Goal: Transaction & Acquisition: Purchase product/service

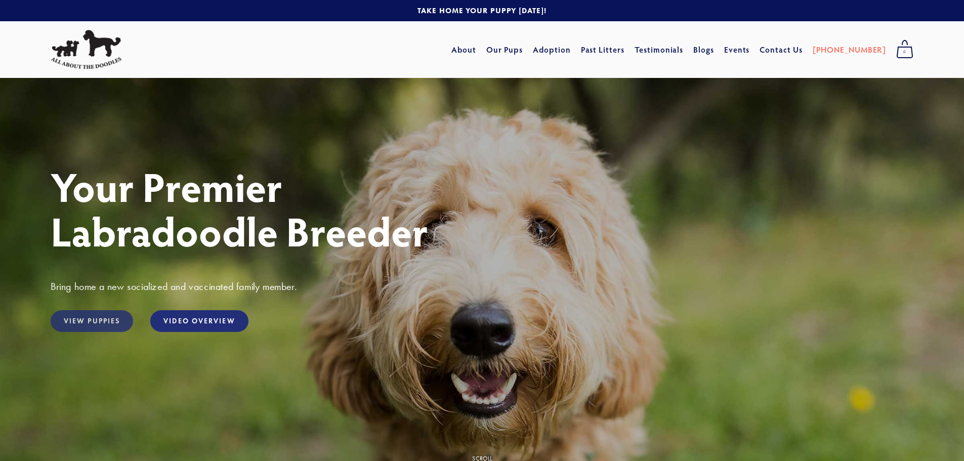
click at [101, 319] on link "View Puppies" at bounding box center [92, 321] width 82 height 22
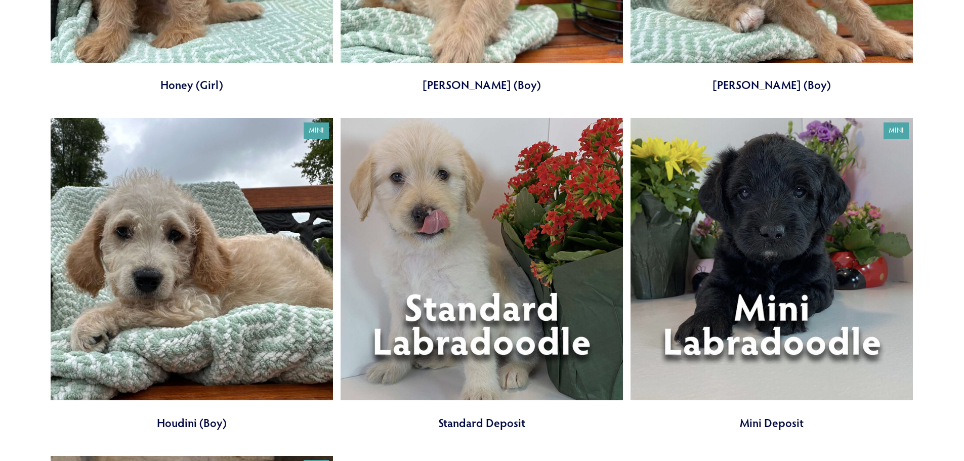
scroll to position [1265, 0]
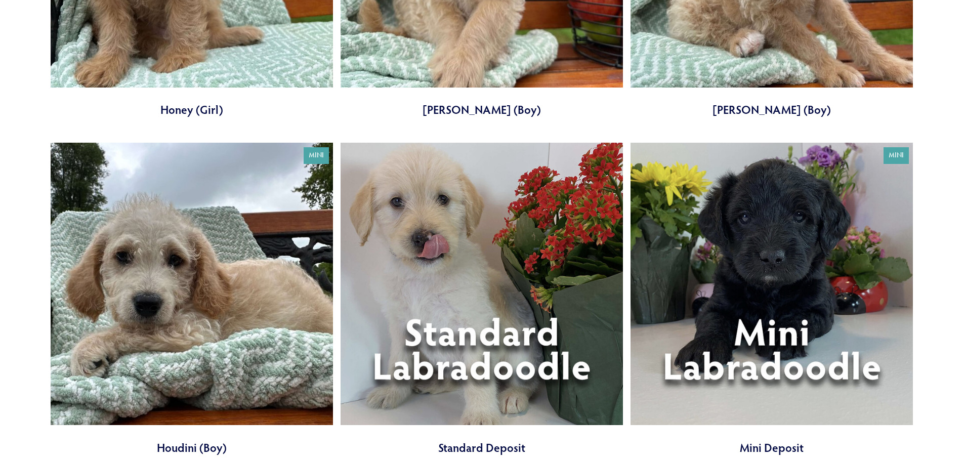
click at [180, 288] on link at bounding box center [192, 299] width 282 height 313
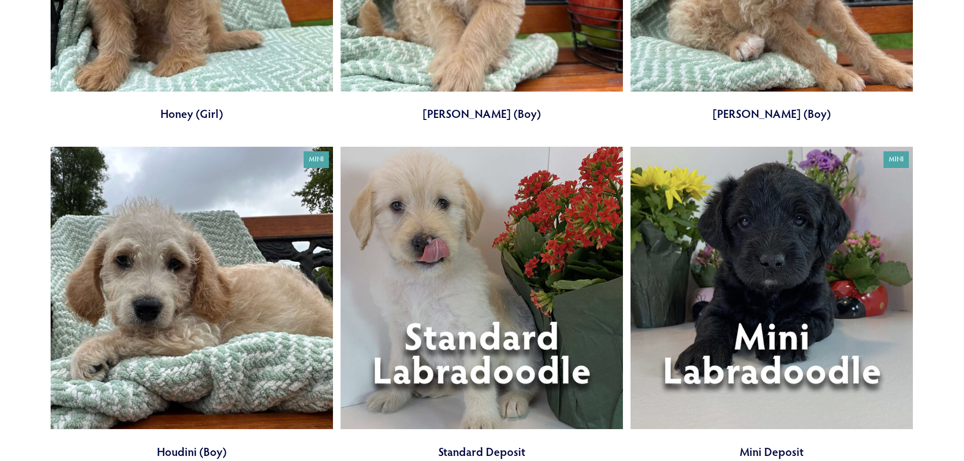
scroll to position [1315, 0]
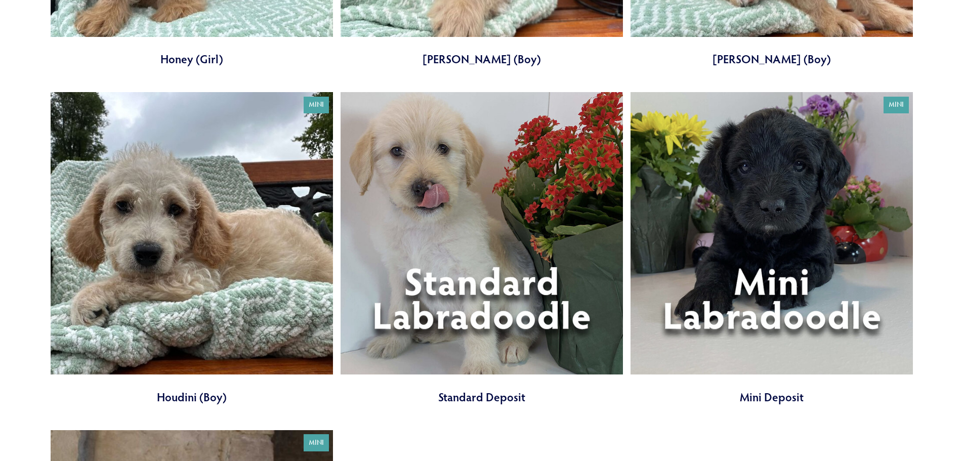
click at [501, 249] on link at bounding box center [481, 248] width 282 height 313
